Goal: Information Seeking & Learning: Learn about a topic

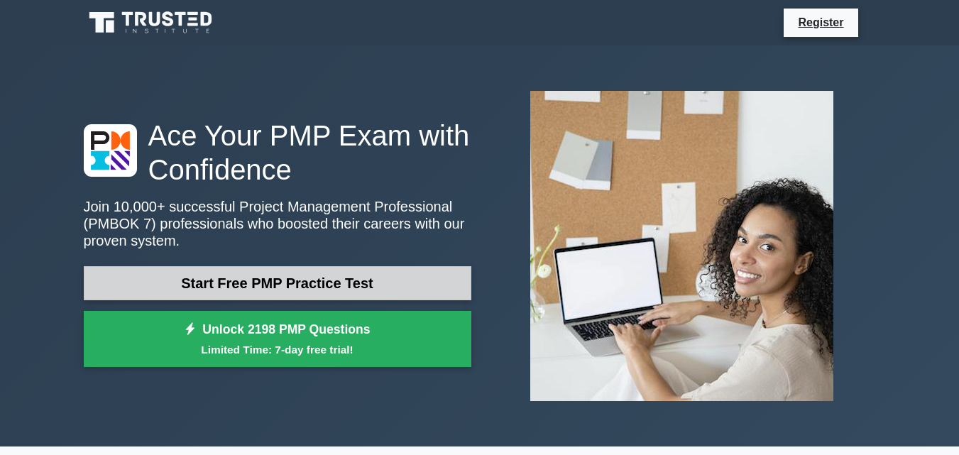
click at [292, 278] on link "Start Free PMP Practice Test" at bounding box center [278, 283] width 388 height 34
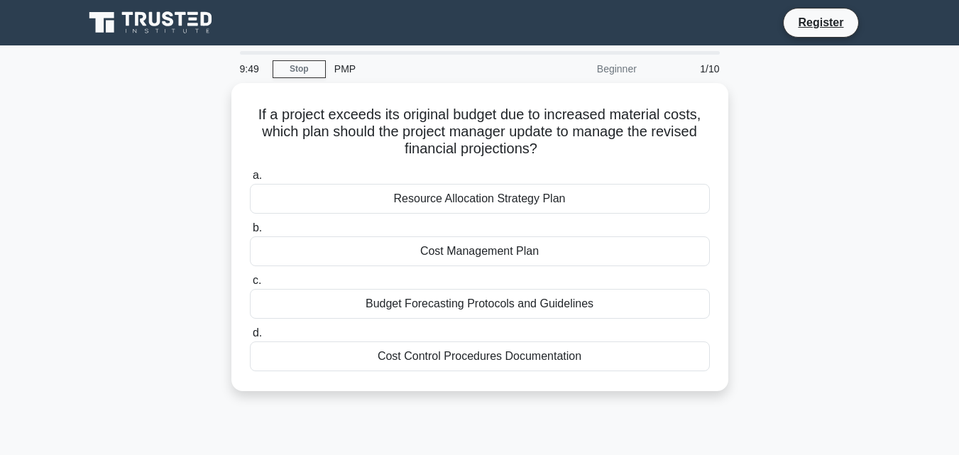
click at [611, 66] on div "Beginner" at bounding box center [583, 69] width 124 height 28
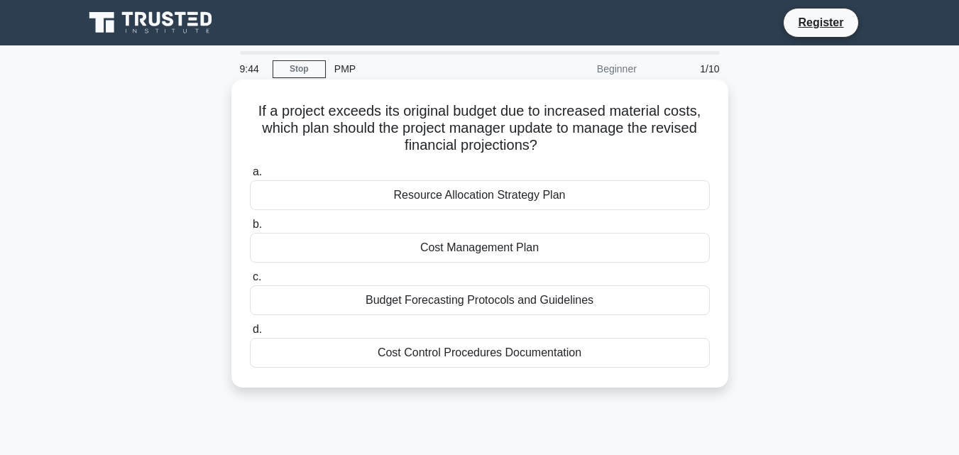
click at [459, 249] on div "Cost Management Plan" at bounding box center [480, 248] width 460 height 30
click at [250, 229] on input "b. Cost Management Plan" at bounding box center [250, 224] width 0 height 9
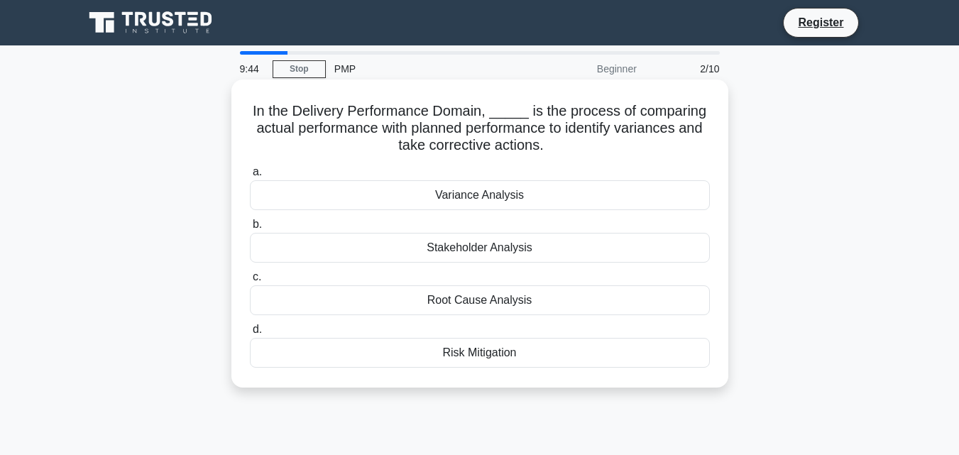
click at [453, 299] on div "Root Cause Analysis" at bounding box center [480, 300] width 460 height 30
click at [250, 282] on input "c. Root Cause Analysis" at bounding box center [250, 277] width 0 height 9
